Goal: Navigation & Orientation: Understand site structure

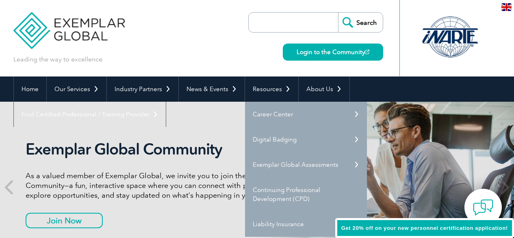
scroll to position [34, 0]
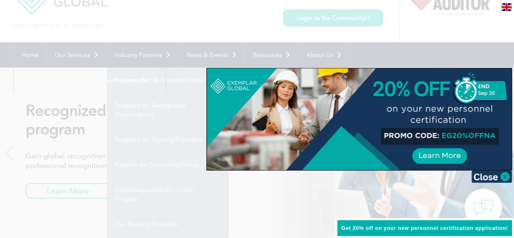
click at [89, 55] on div at bounding box center [257, 119] width 514 height 238
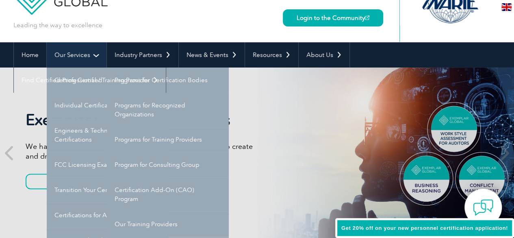
click at [96, 54] on link "Our Services" at bounding box center [77, 54] width 60 height 25
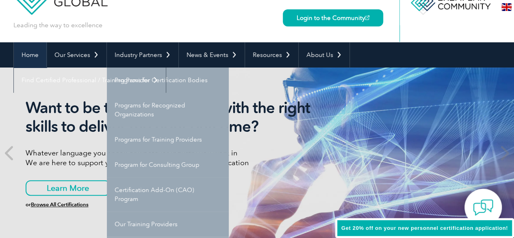
click at [29, 56] on link "Home" at bounding box center [30, 54] width 33 height 25
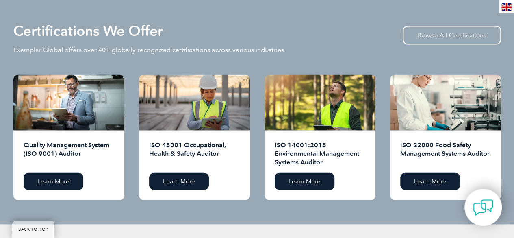
scroll to position [801, 0]
